Goal: Check status: Check status

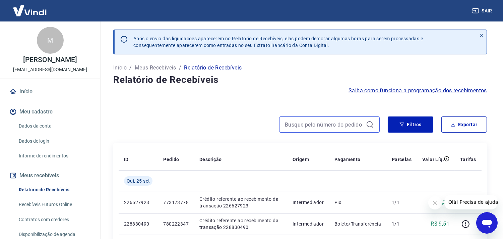
click at [324, 120] on input at bounding box center [324, 124] width 78 height 10
paste input "773076309"
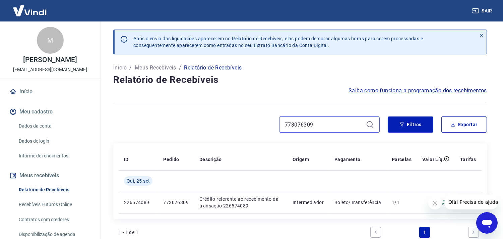
click at [299, 126] on input "773076309" at bounding box center [324, 124] width 78 height 10
paste input "614670"
click at [296, 125] on input "773614670" at bounding box center [324, 124] width 78 height 10
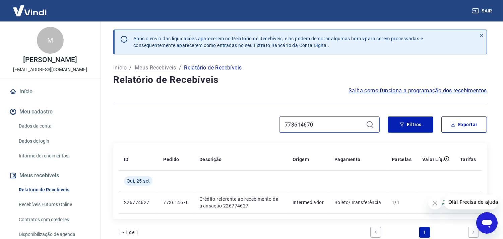
paste input "7241191"
click at [308, 122] on input "777241191" at bounding box center [324, 124] width 78 height 10
paste input "9964998"
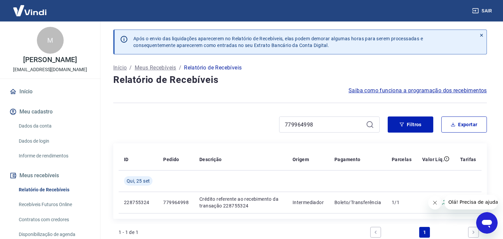
click at [295, 119] on div "779964998" at bounding box center [329, 124] width 101 height 16
click at [295, 123] on input "779964998" at bounding box center [324, 124] width 78 height 10
paste input "317377"
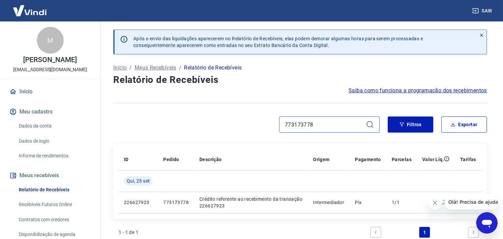
type input "773173778"
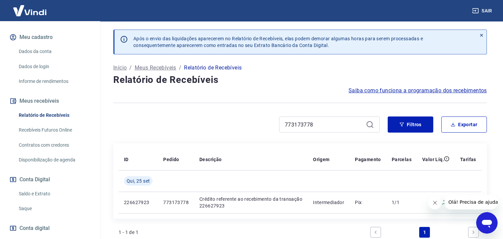
click at [48, 193] on link "Saldo e Extrato" at bounding box center [54, 194] width 76 height 14
